Goal: Task Accomplishment & Management: Use online tool/utility

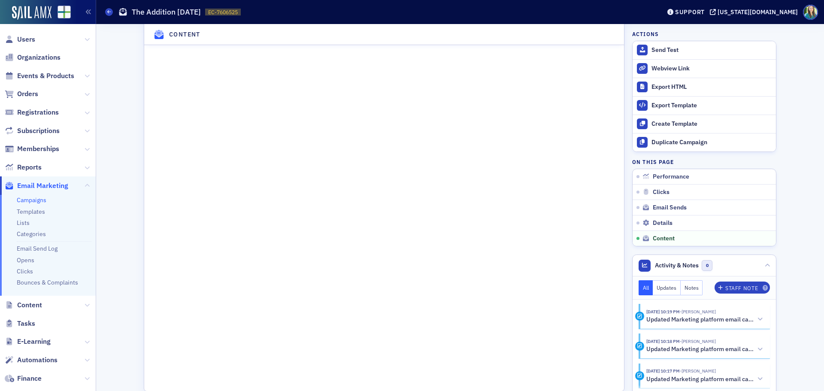
scroll to position [1403, 0]
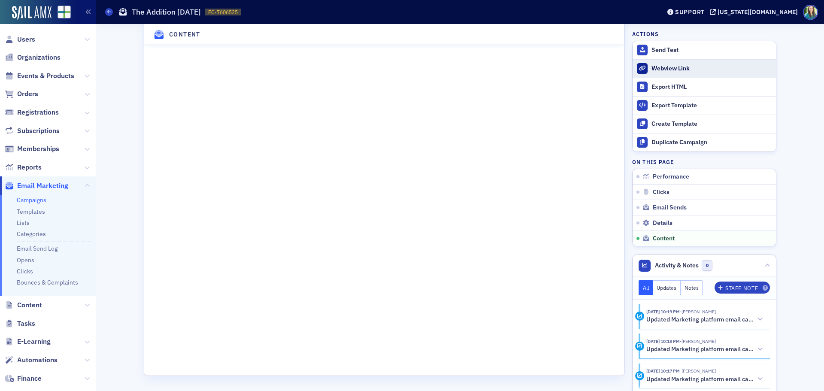
click at [659, 68] on div "Webview Link" at bounding box center [712, 69] width 120 height 8
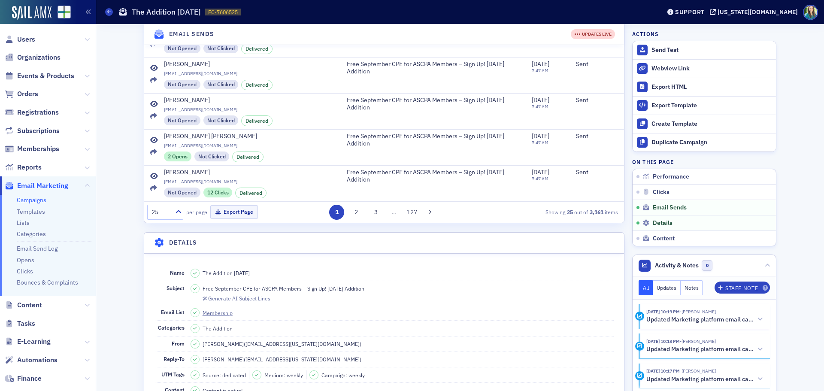
scroll to position [630, 0]
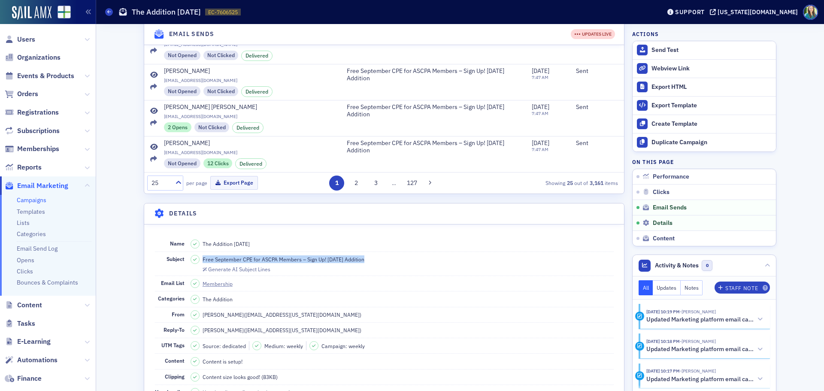
drag, startPoint x: 376, startPoint y: 258, endPoint x: 200, endPoint y: 261, distance: 176.0
click at [200, 261] on dd "Free September CPE for ASCPA Members – Sign Up! [DATE] Addition Generate AI Sub…" at bounding box center [402, 264] width 423 height 24
copy span "Free September CPE for ASCPA Members – Sign Up! [DATE] Addition"
